Goal: Task Accomplishment & Management: Manage account settings

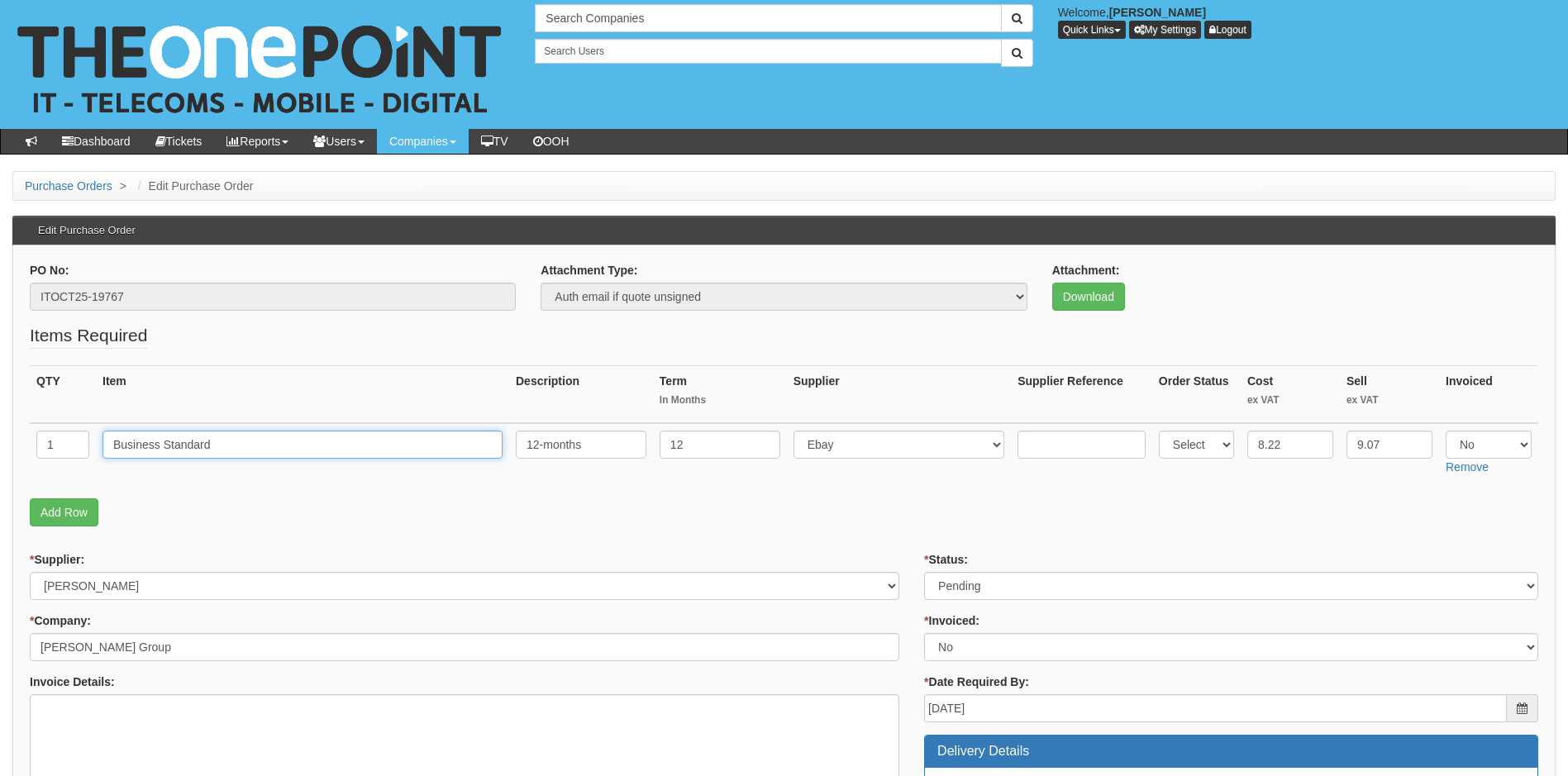
drag, startPoint x: 132, startPoint y: 447, endPoint x: 96, endPoint y: 449, distance: 36.1
click at [96, 449] on td "Business Standard" at bounding box center [303, 453] width 414 height 59
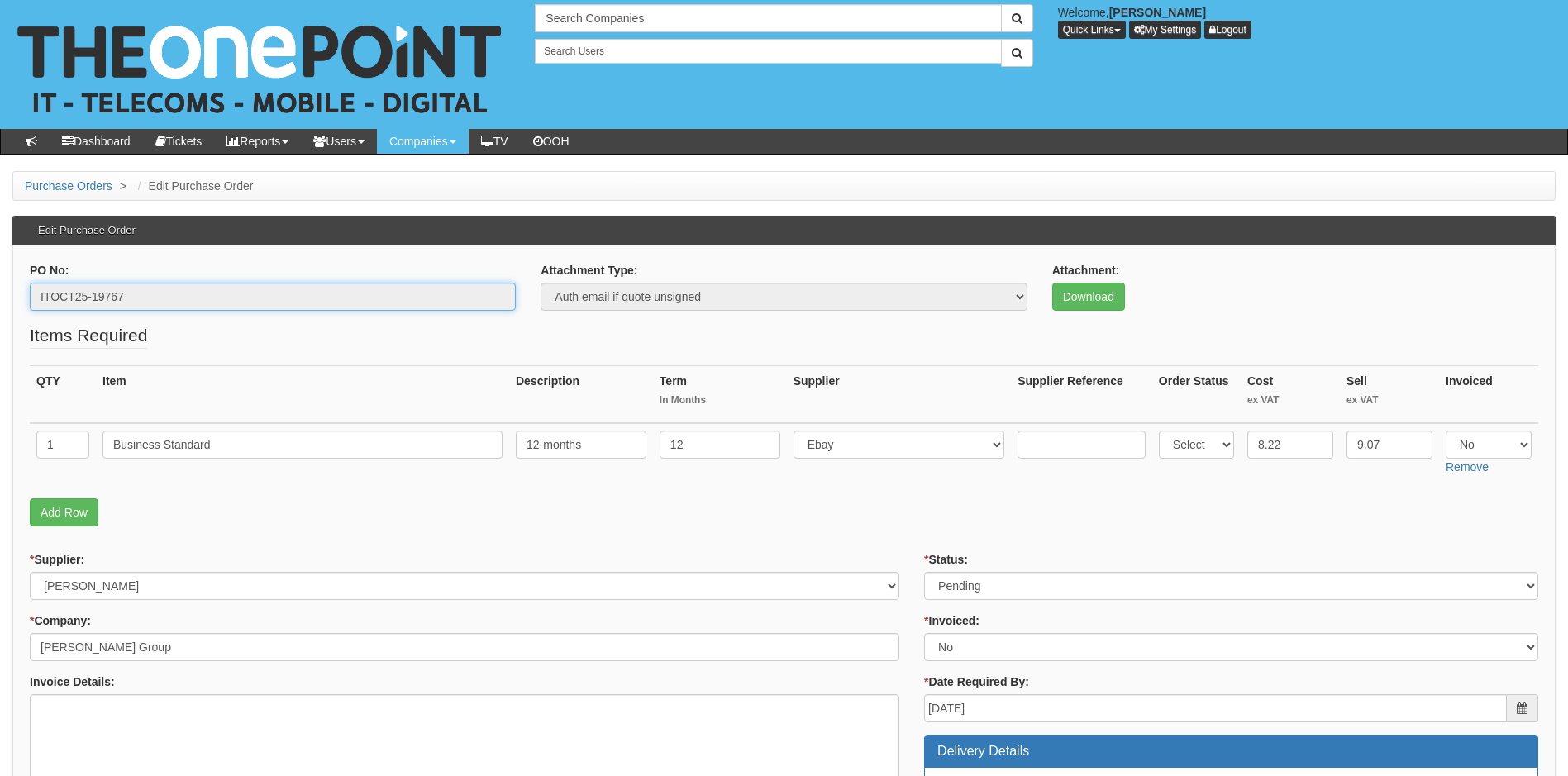
drag, startPoint x: 144, startPoint y: 295, endPoint x: -40, endPoint y: 319, distance: 185.6
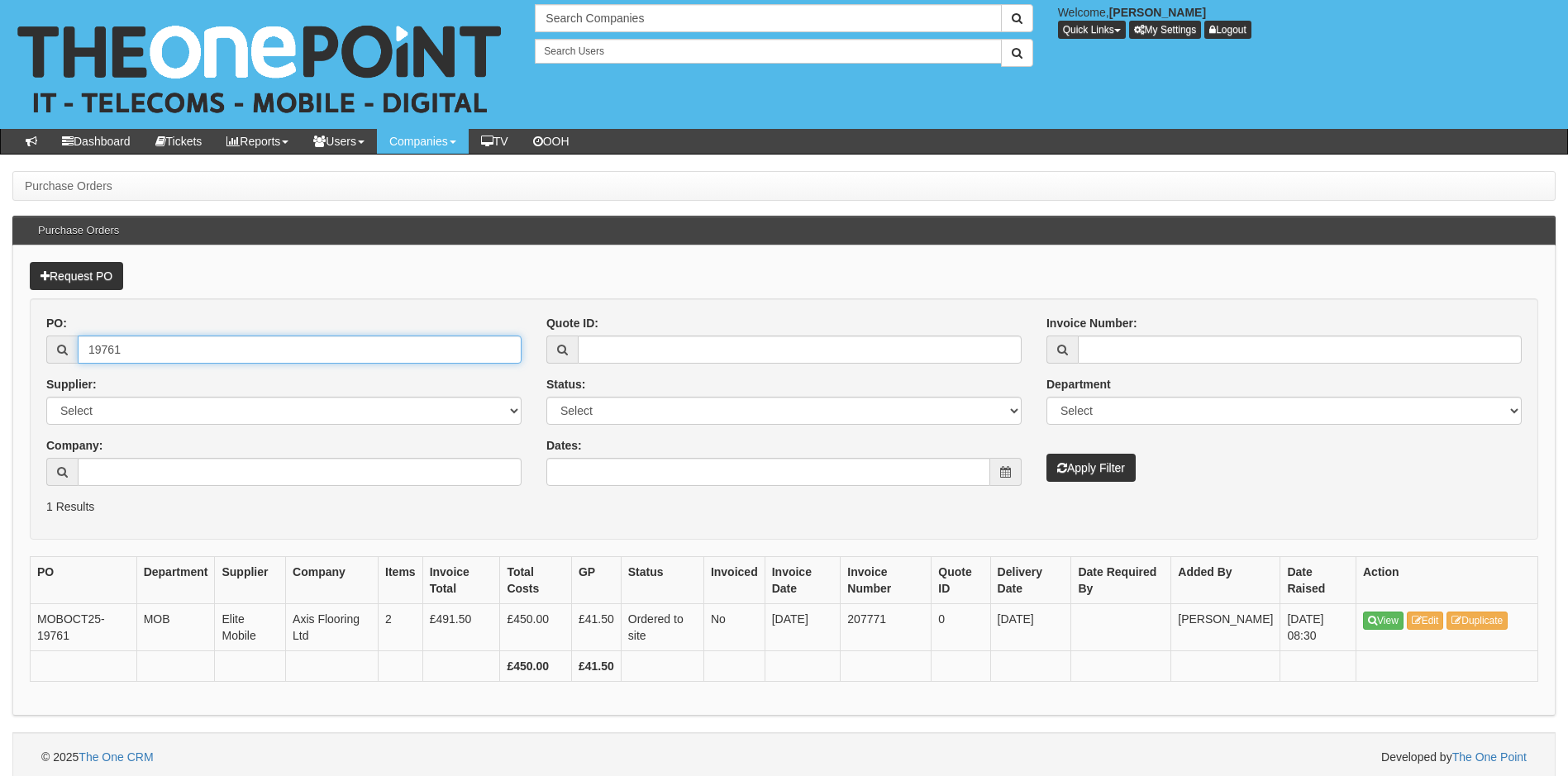
drag, startPoint x: 162, startPoint y: 343, endPoint x: 10, endPoint y: 348, distance: 152.1
click at [10, 348] on div "Purchase Orders Purchase Orders Request PO PO: 19761 Supplier: Select 123 REG.c…" at bounding box center [784, 477] width 1568 height 611
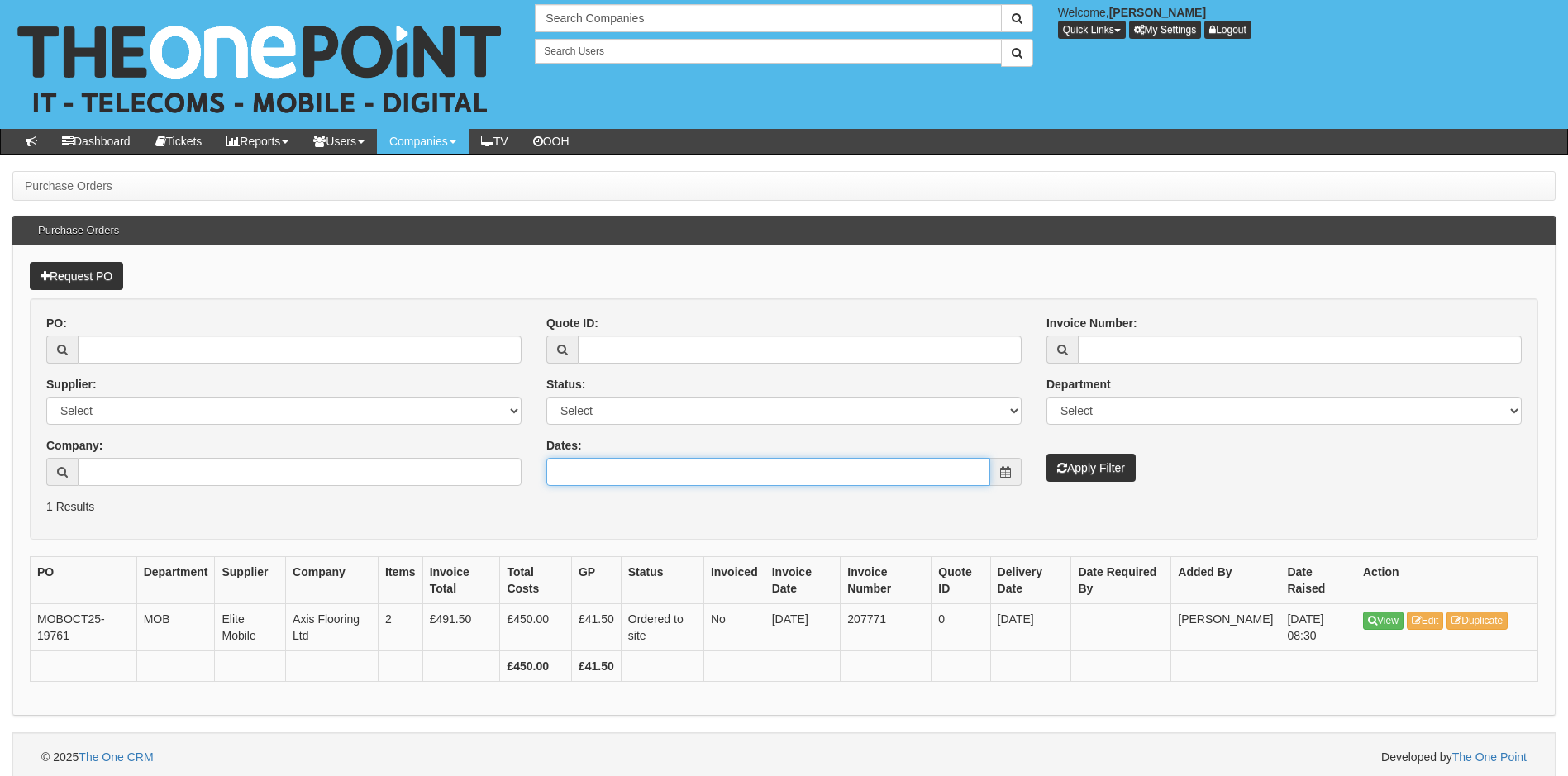
click at [675, 477] on input "Dates:" at bounding box center [768, 472] width 444 height 28
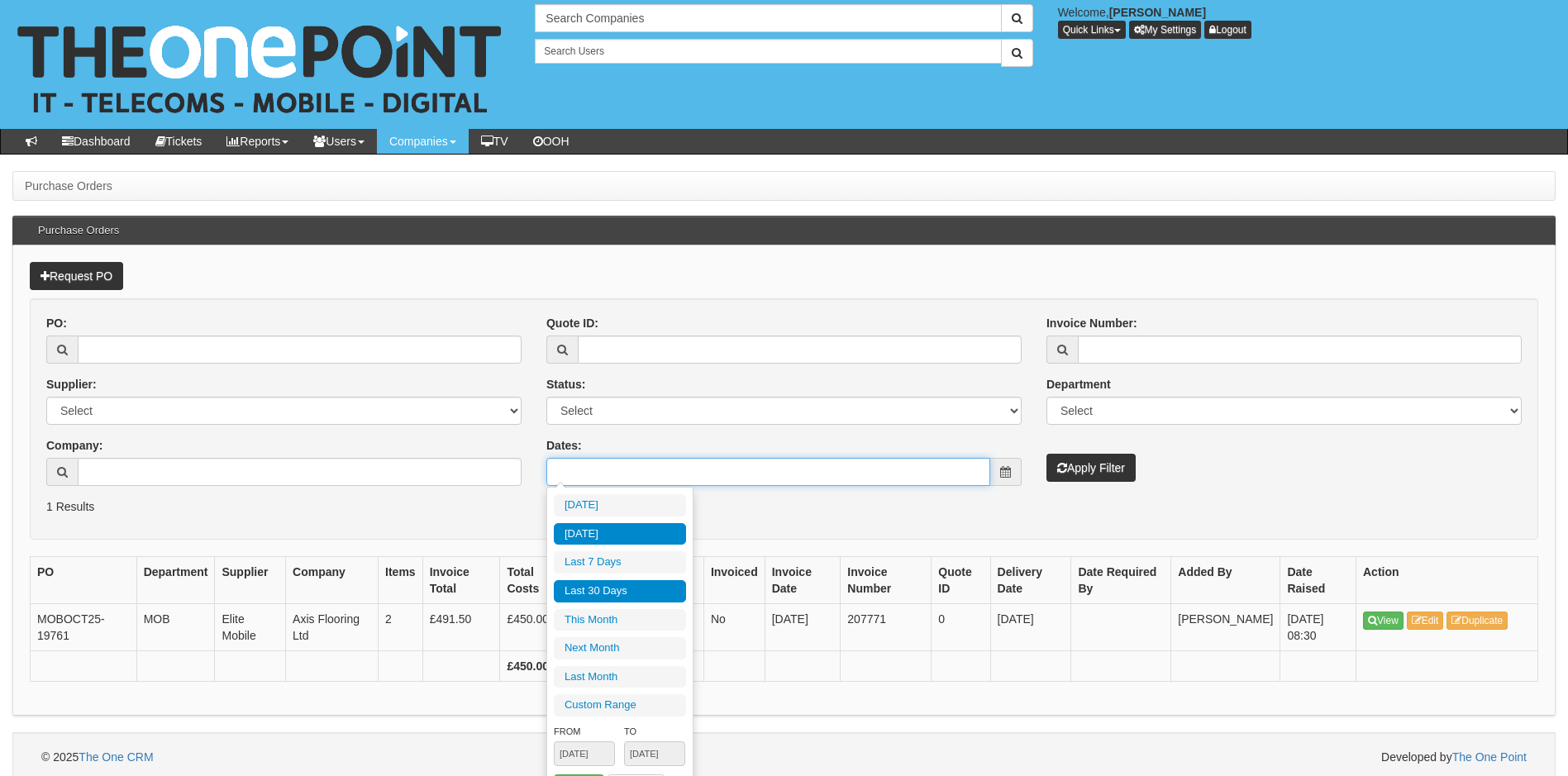
type input "2025-10-12"
type input "2025-09-14"
type input "[DATE]"
type input "2025-10-01"
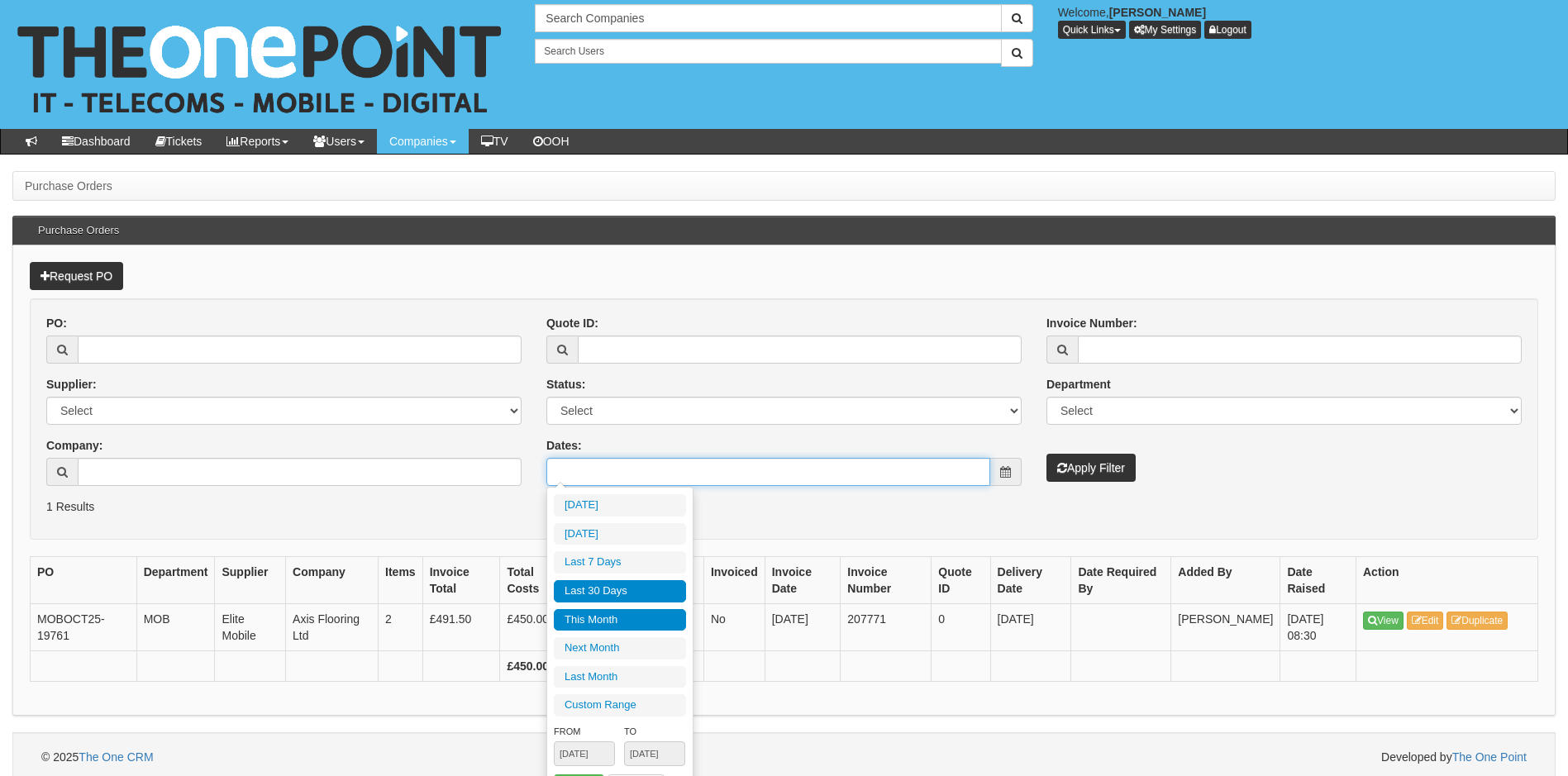
type input "2025-10-31"
type input "[DATE]"
click at [607, 590] on li "Last 30 Days" at bounding box center [619, 591] width 132 height 22
type input "2025-09-14 - 2025-10-13"
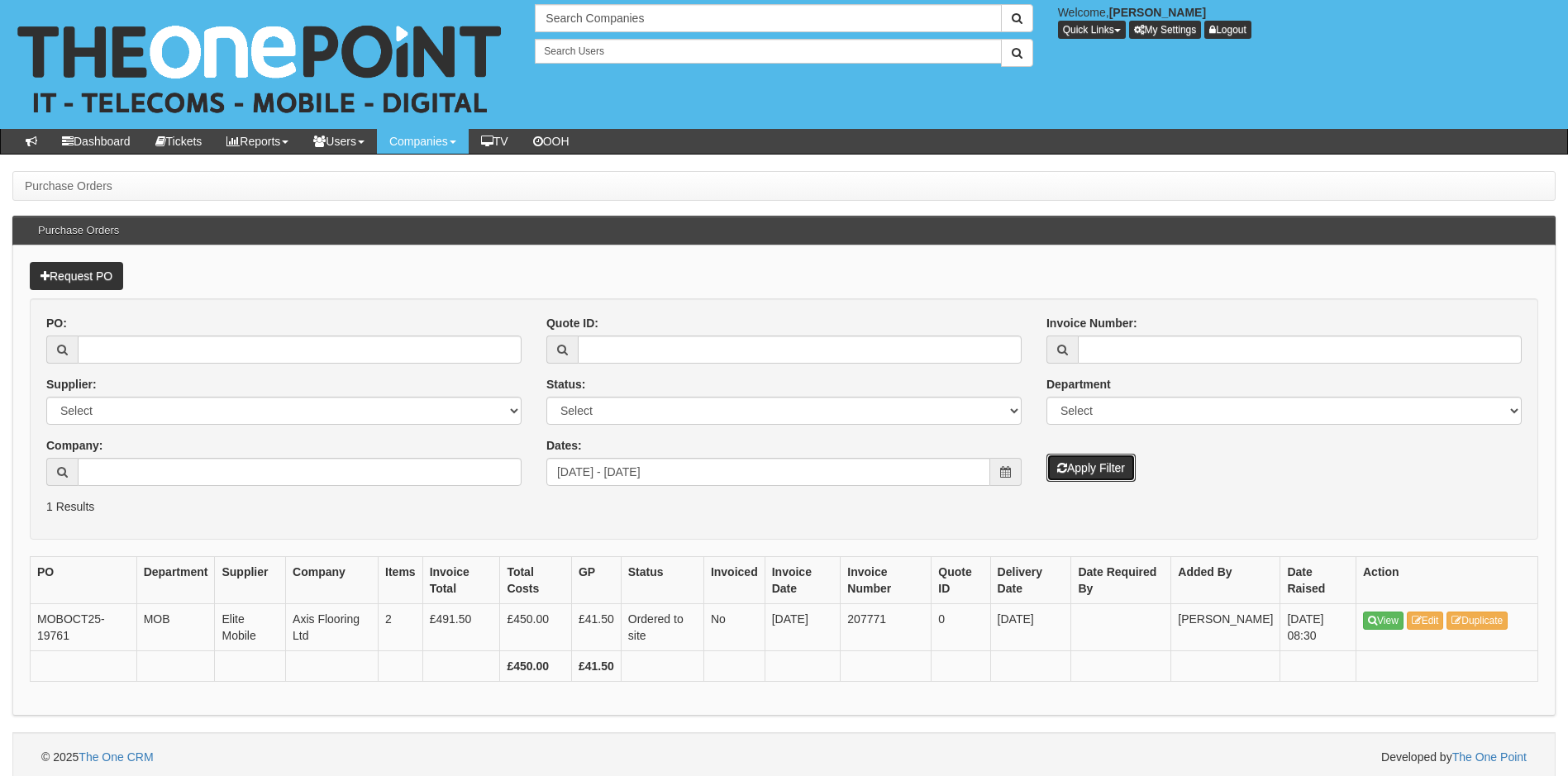
click at [1077, 465] on button "Apply Filter" at bounding box center [1091, 468] width 90 height 28
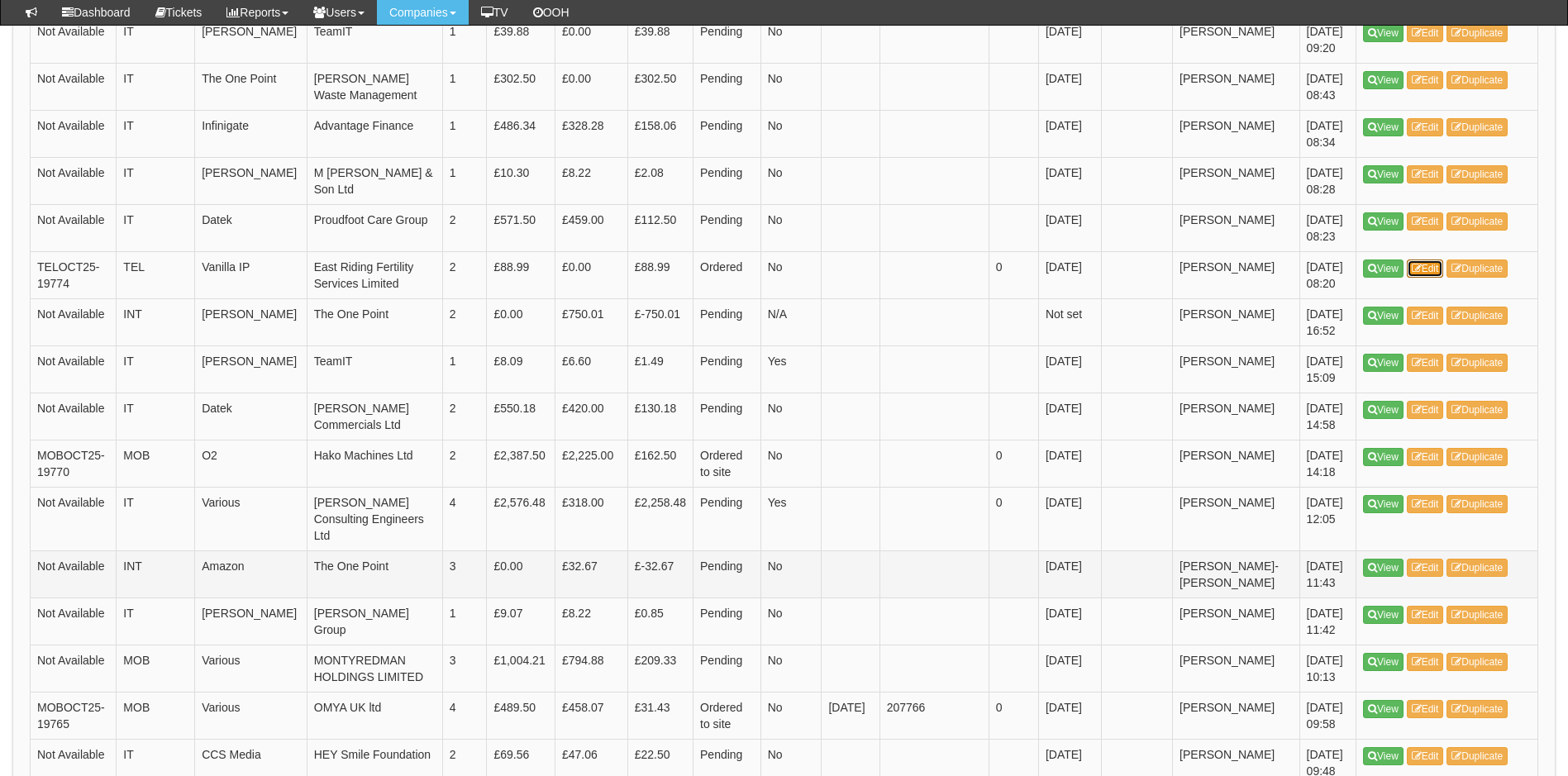
scroll to position [579, 0]
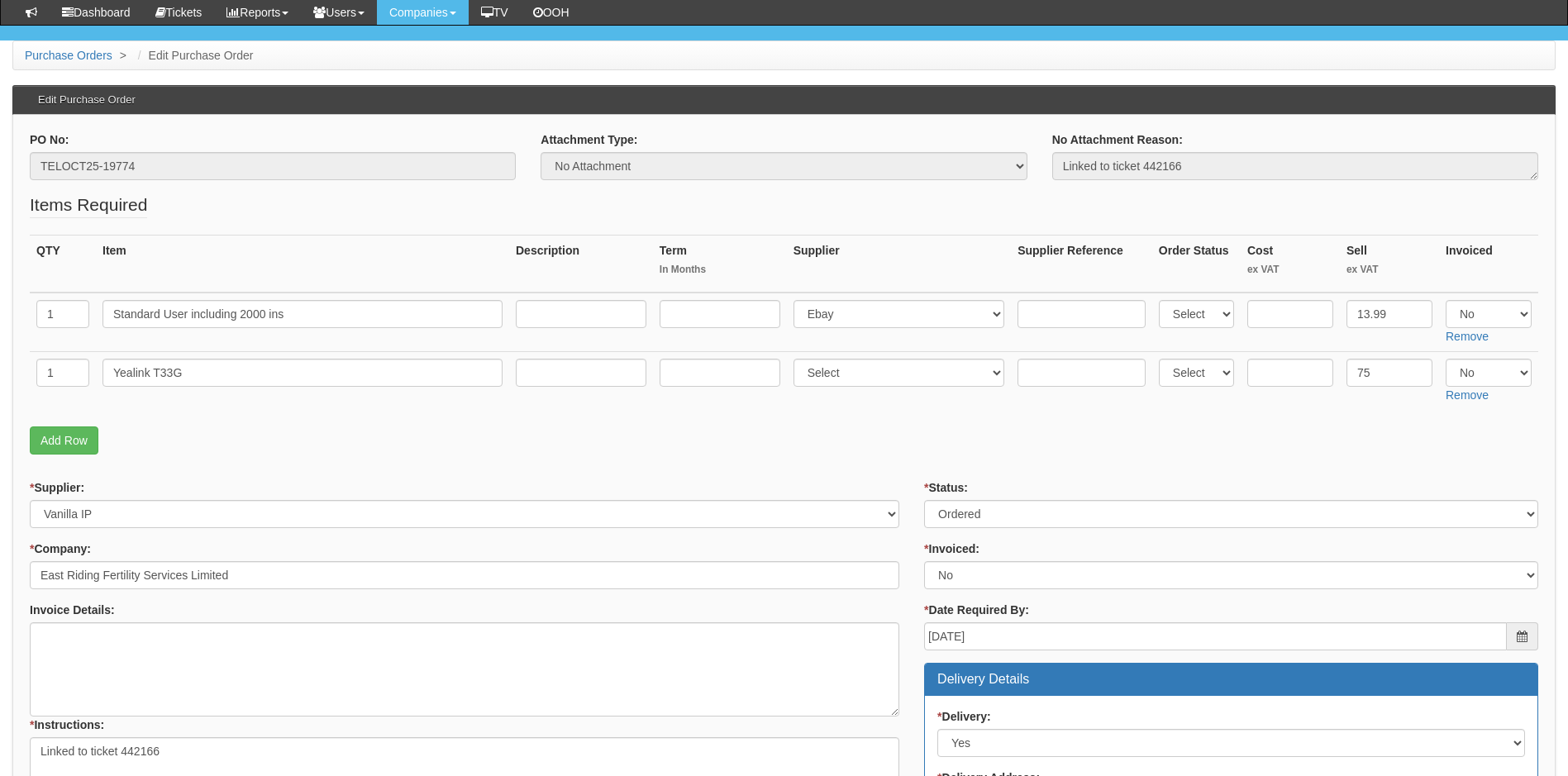
scroll to position [83, 0]
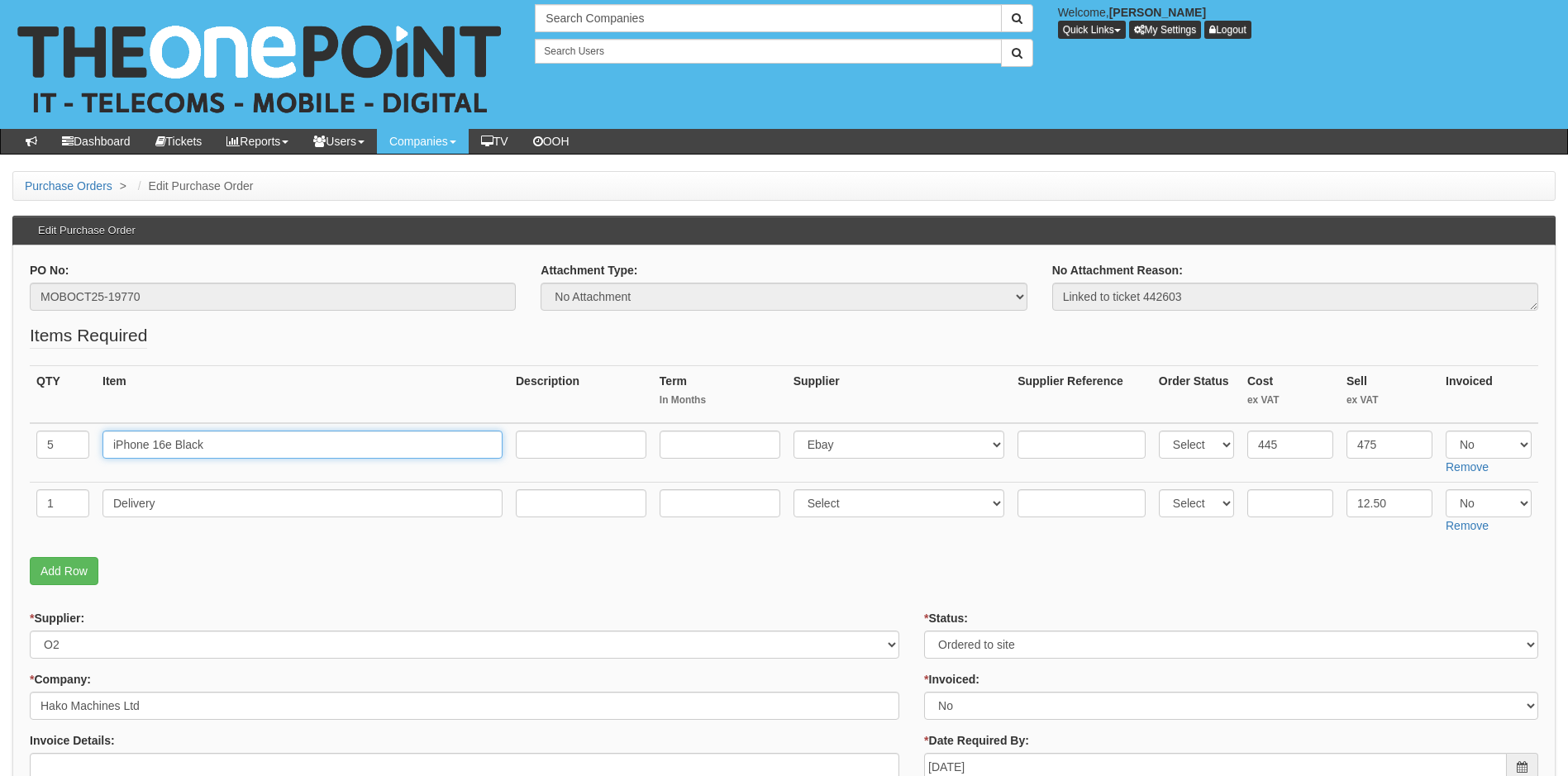
drag, startPoint x: 210, startPoint y: 442, endPoint x: 46, endPoint y: 464, distance: 165.5
click at [46, 464] on tr "5 iPhone 16e Black Select 123 REG.co.uk 1Password 3 4Gon AA Jones Electric Ltd …" at bounding box center [784, 453] width 1509 height 59
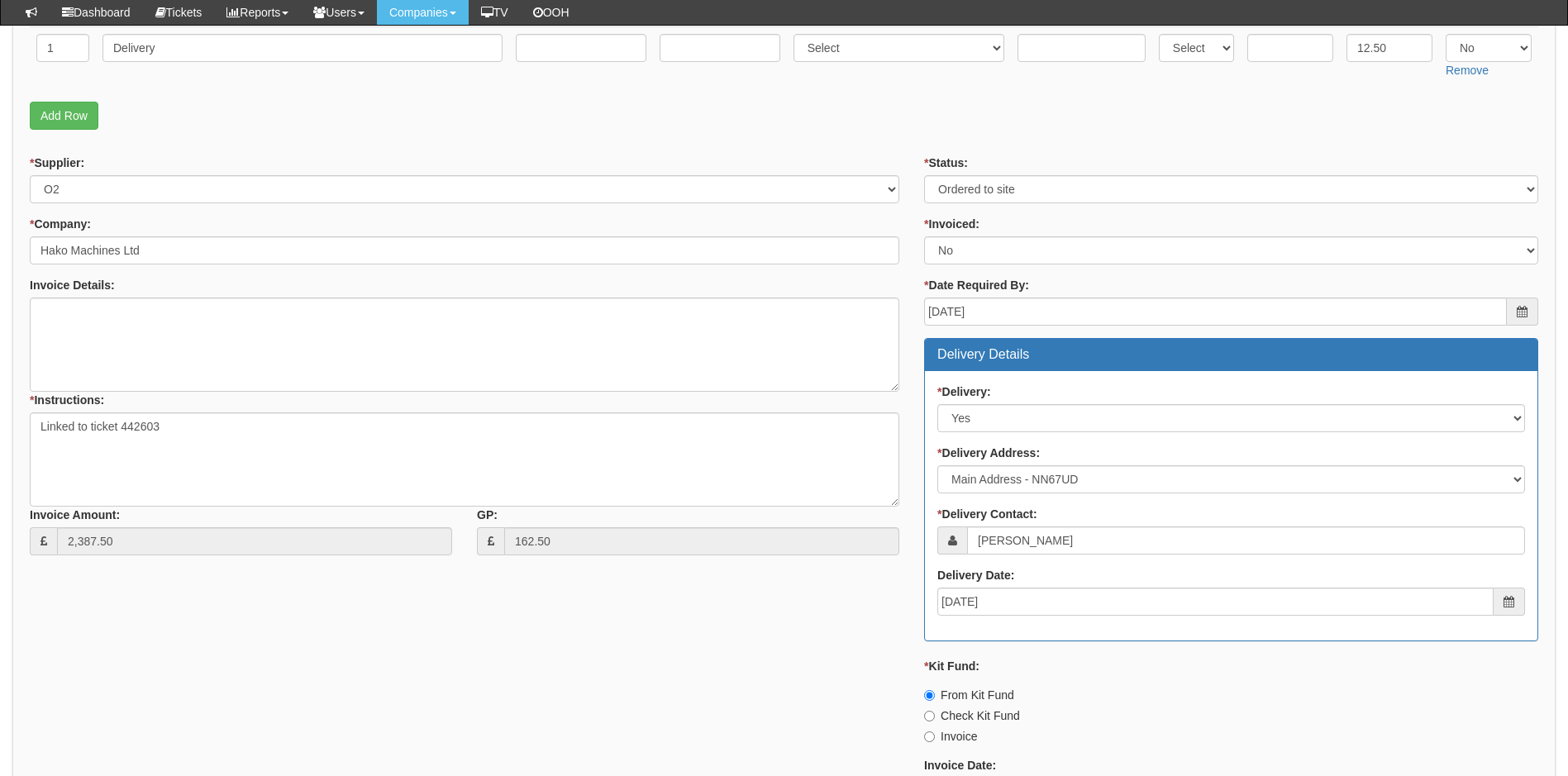
scroll to position [744, 0]
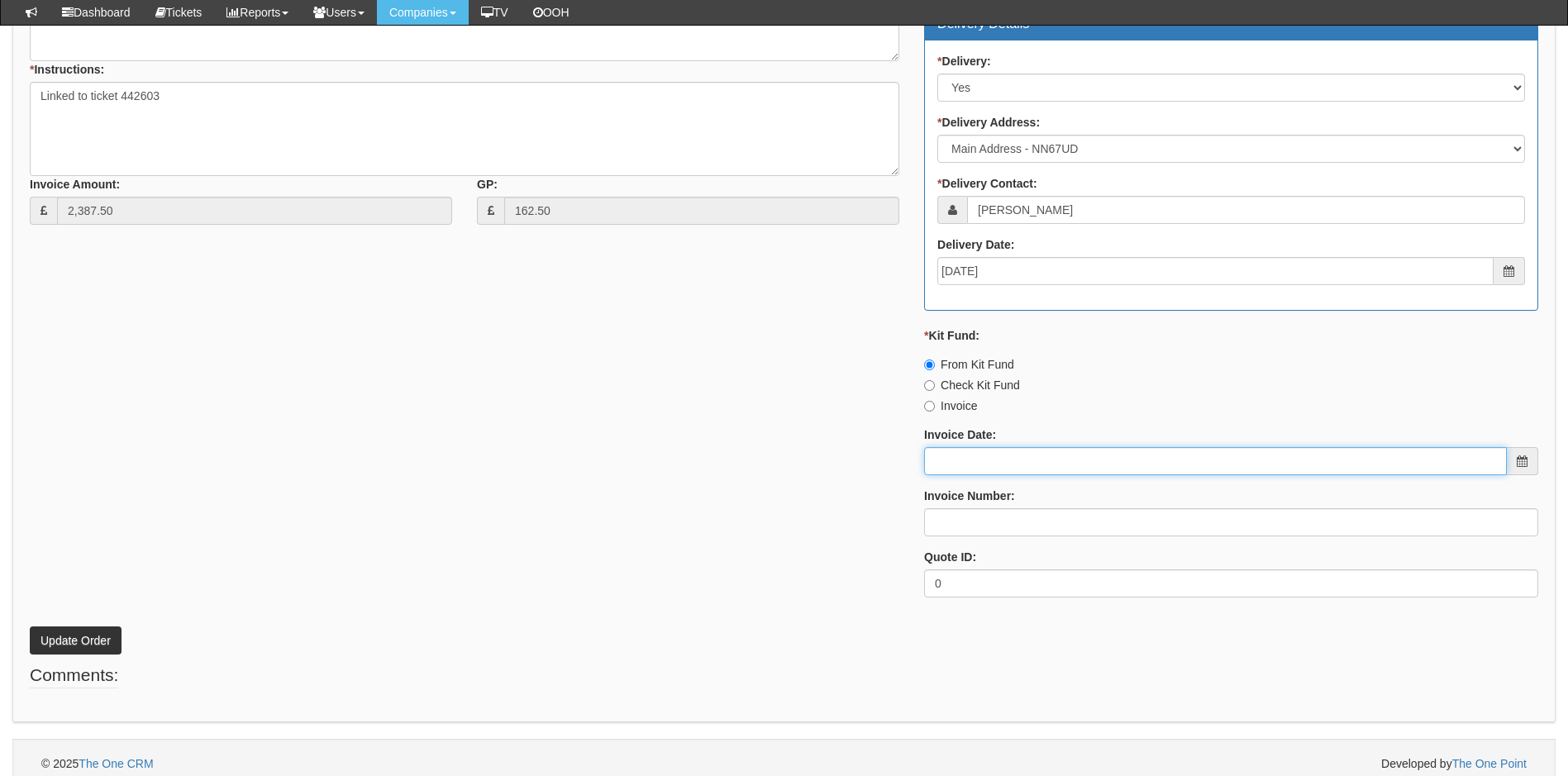
click at [1020, 459] on input "Invoice Date:" at bounding box center [1215, 462] width 583 height 28
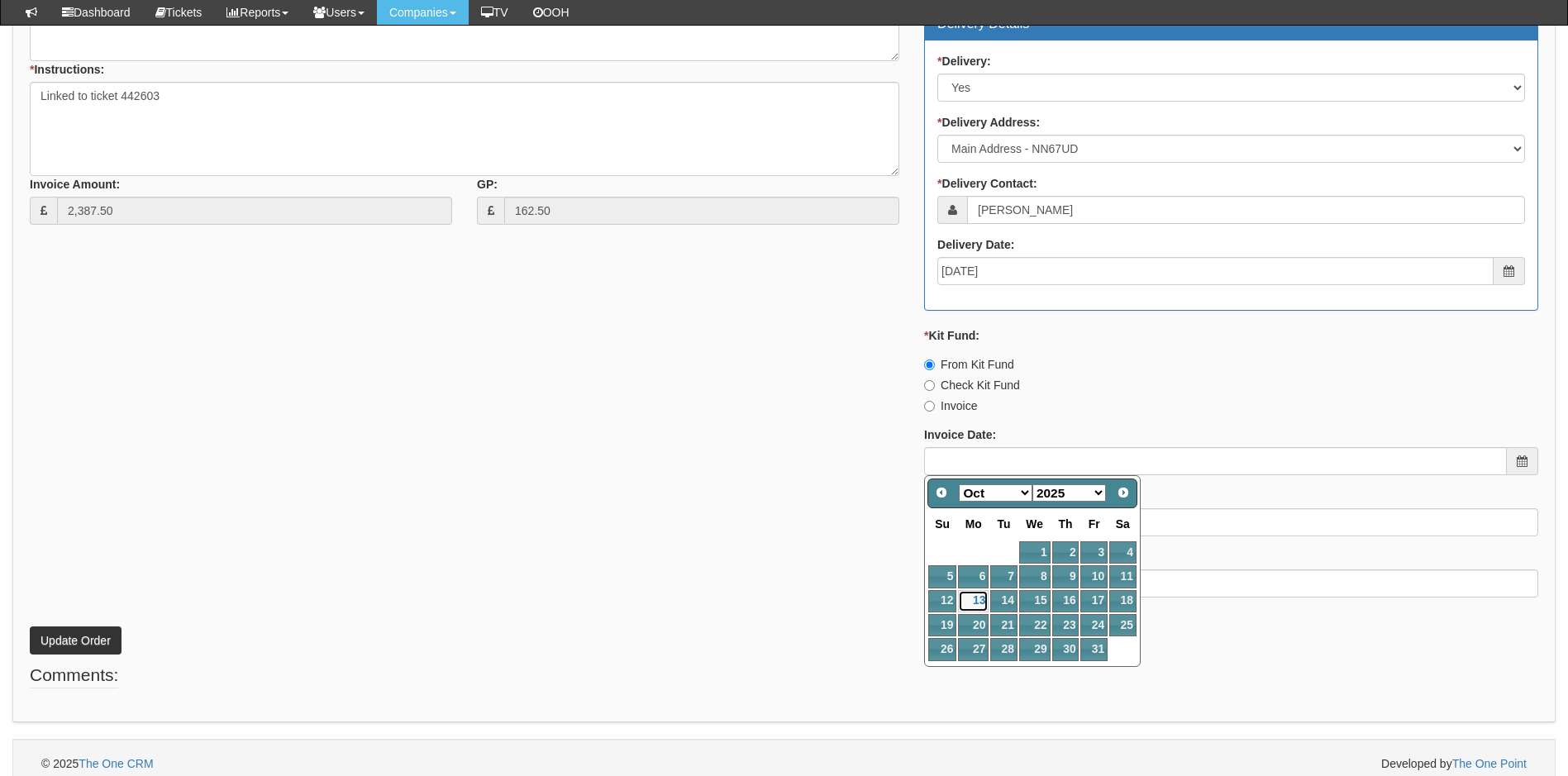
click at [978, 598] on link "13" at bounding box center [973, 601] width 30 height 22
type input "[DATE]"
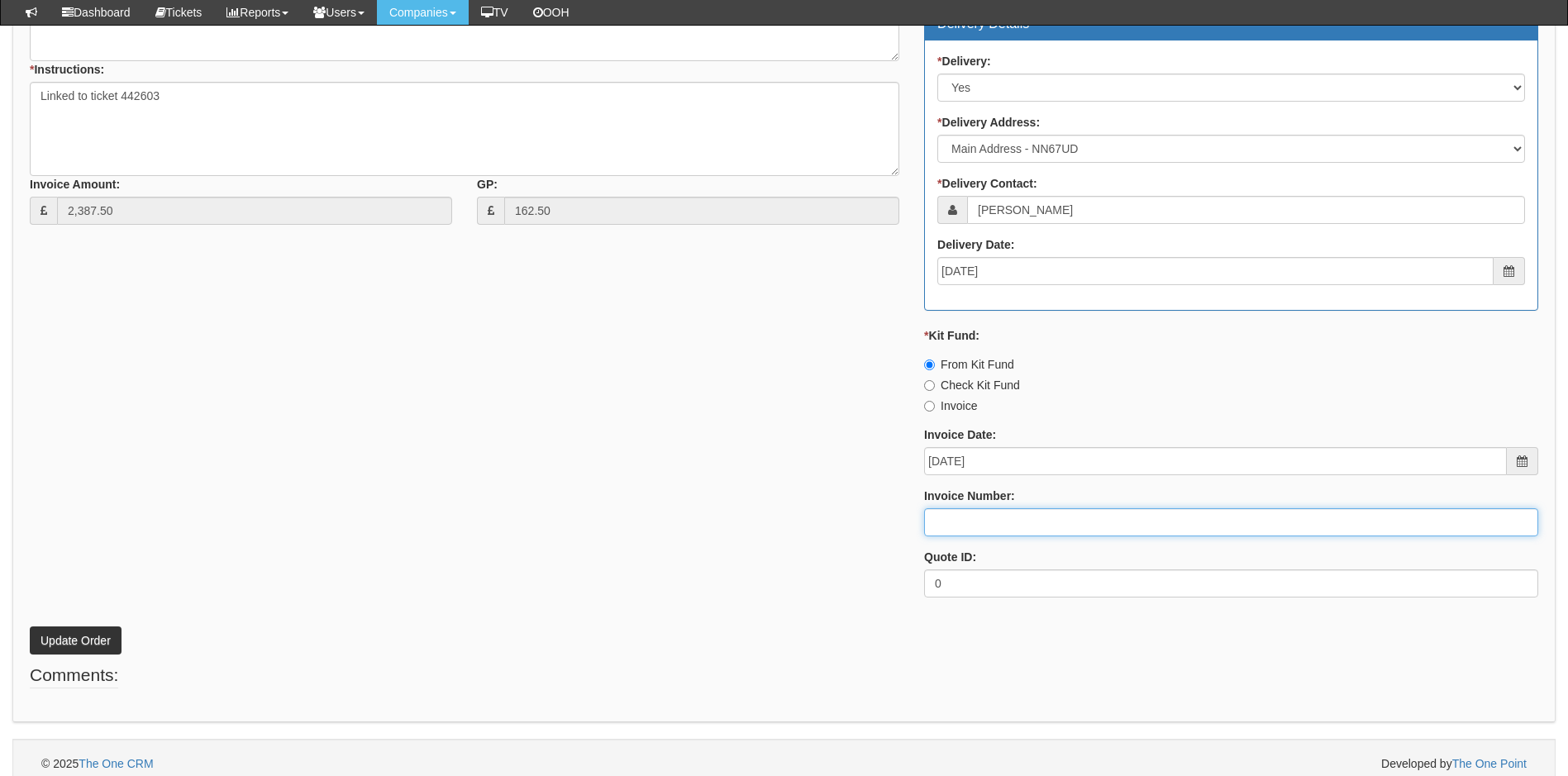
click at [991, 511] on input "Invoice Number:" at bounding box center [1231, 523] width 614 height 28
type input "207776"
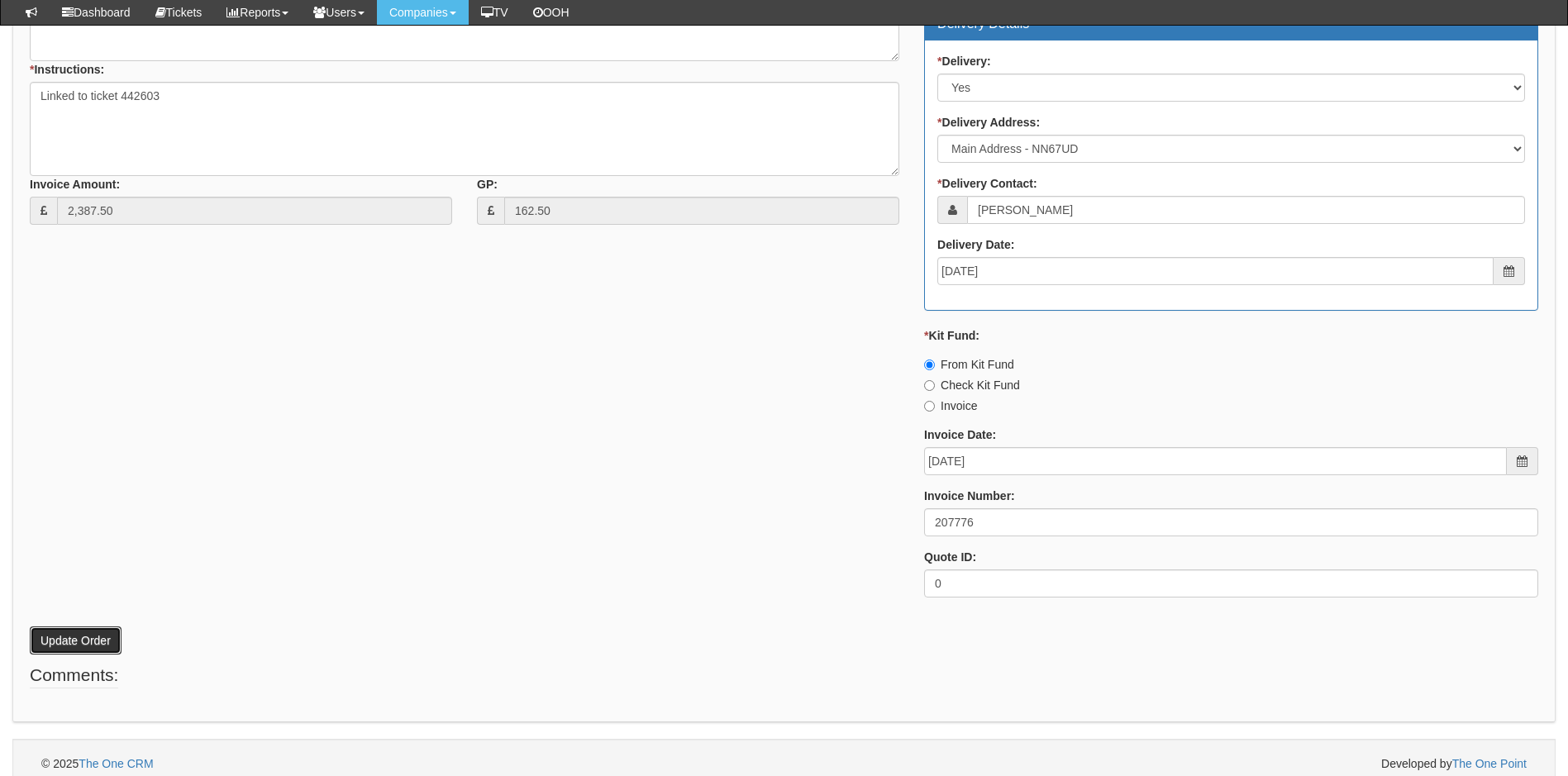
click at [78, 635] on button "Update Order" at bounding box center [75, 641] width 91 height 28
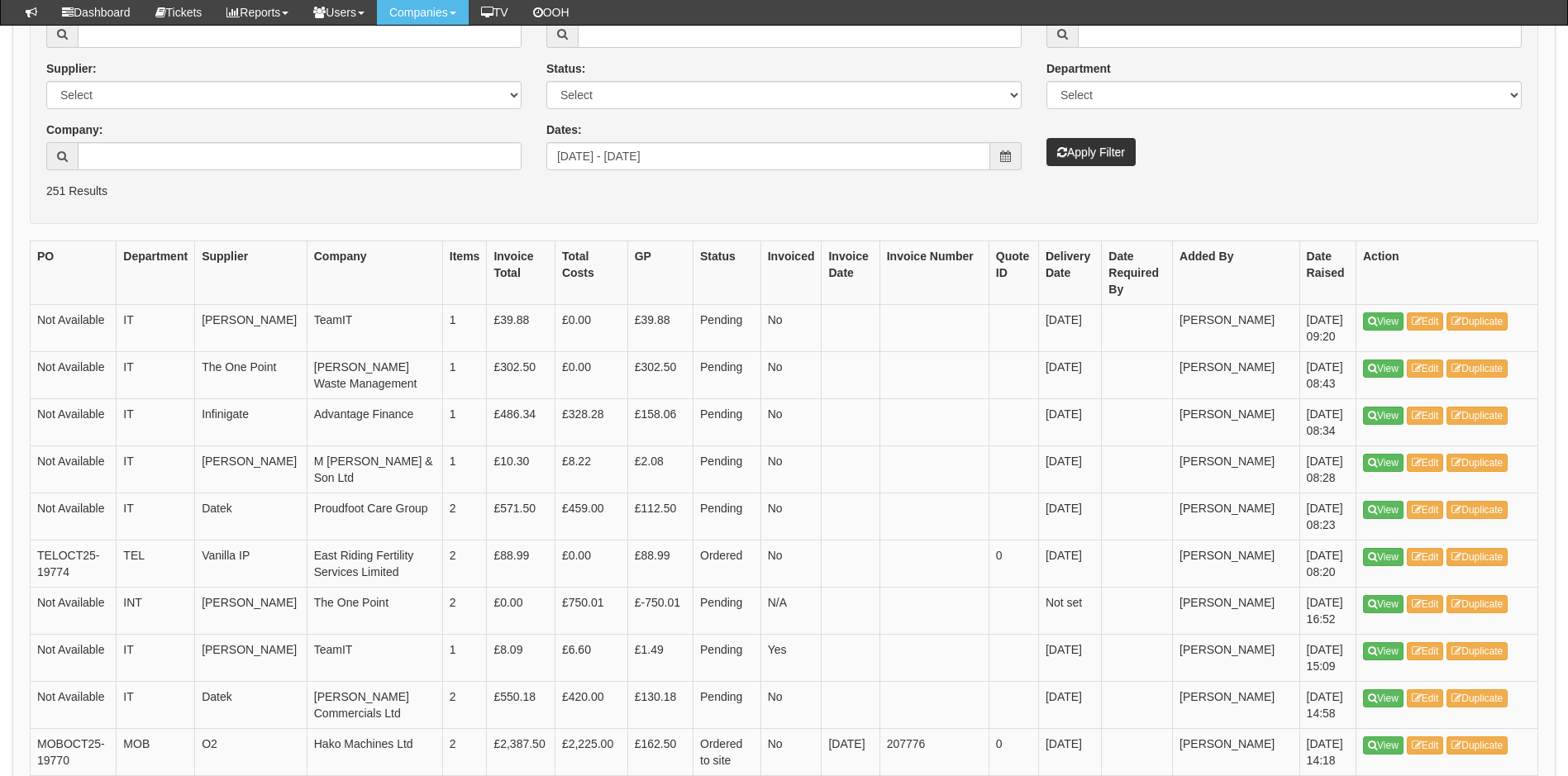
scroll to position [24, 0]
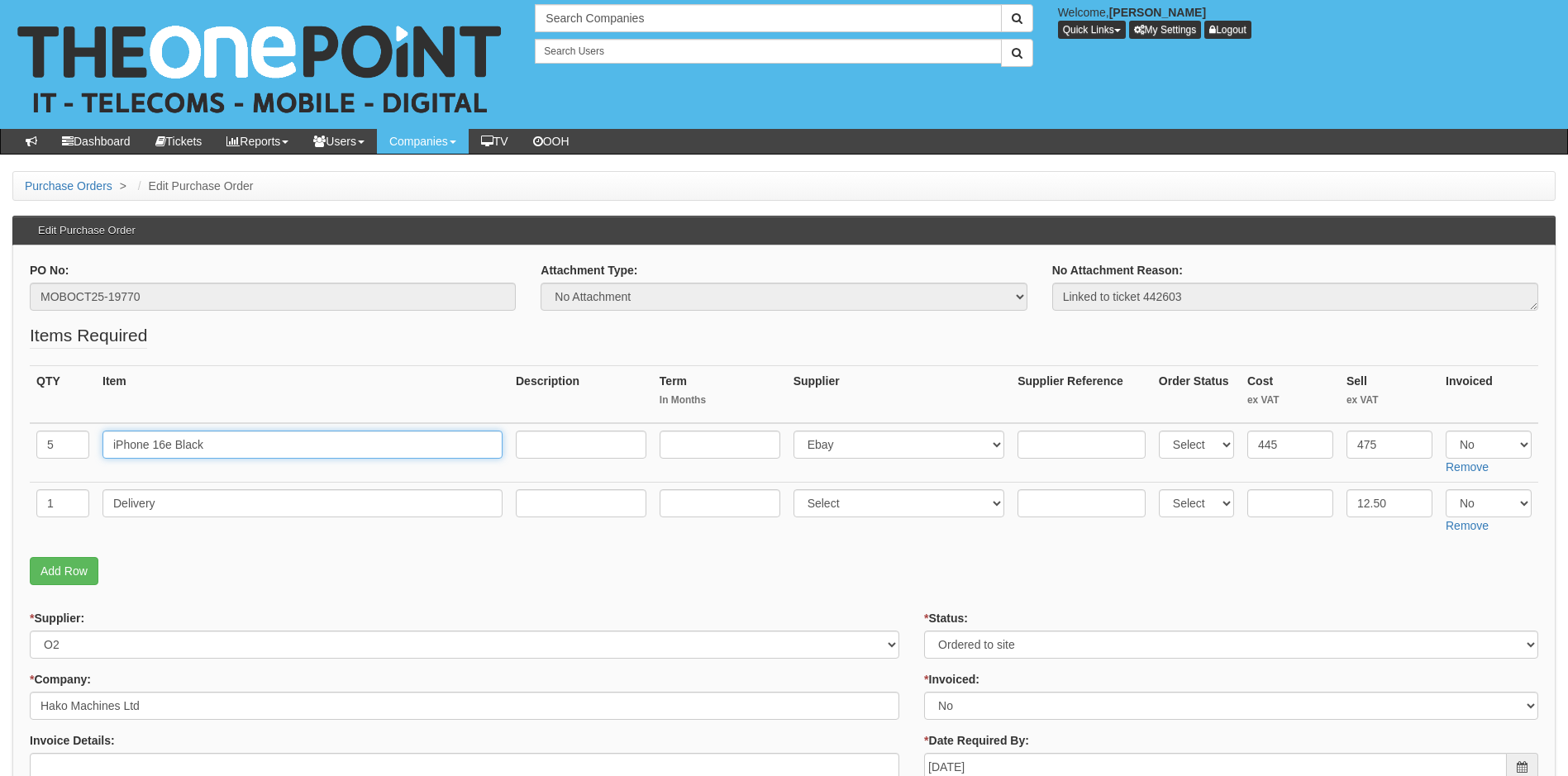
drag, startPoint x: 146, startPoint y: 447, endPoint x: 71, endPoint y: 457, distance: 75.7
click at [71, 457] on tr "5 iPhone 16e Black Select 123 [DOMAIN_NAME] 1Password 3 4Gon [PERSON_NAME] Elec…" at bounding box center [784, 453] width 1509 height 59
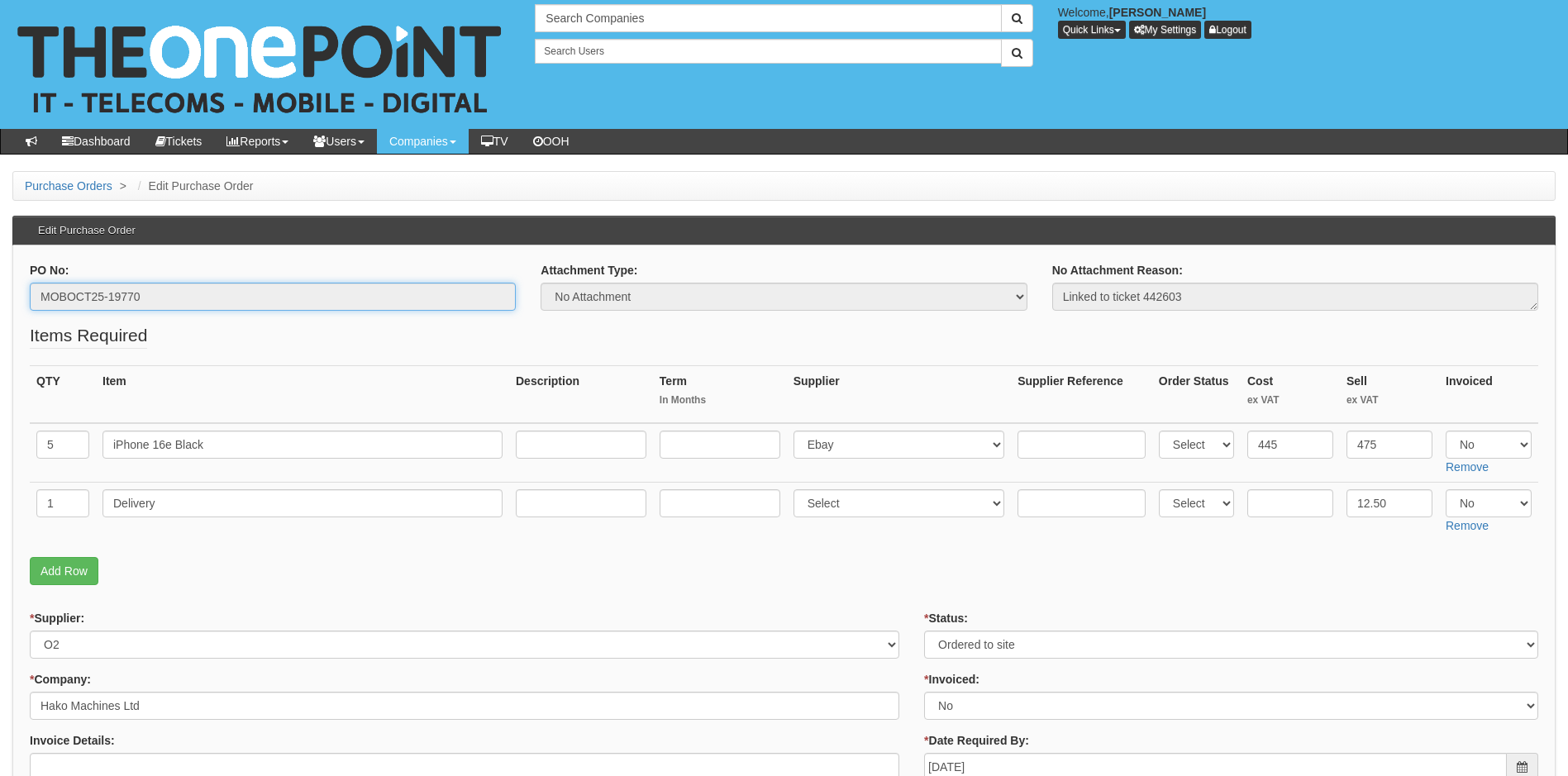
drag, startPoint x: 59, startPoint y: 297, endPoint x: -1, endPoint y: 301, distance: 60.1
click at [0, 301] on html "× Send Email × Add Appointment × Create Ticket × Create Proactive Activity × Ad…" at bounding box center [784, 788] width 1568 height 1575
